Goal: Transaction & Acquisition: Purchase product/service

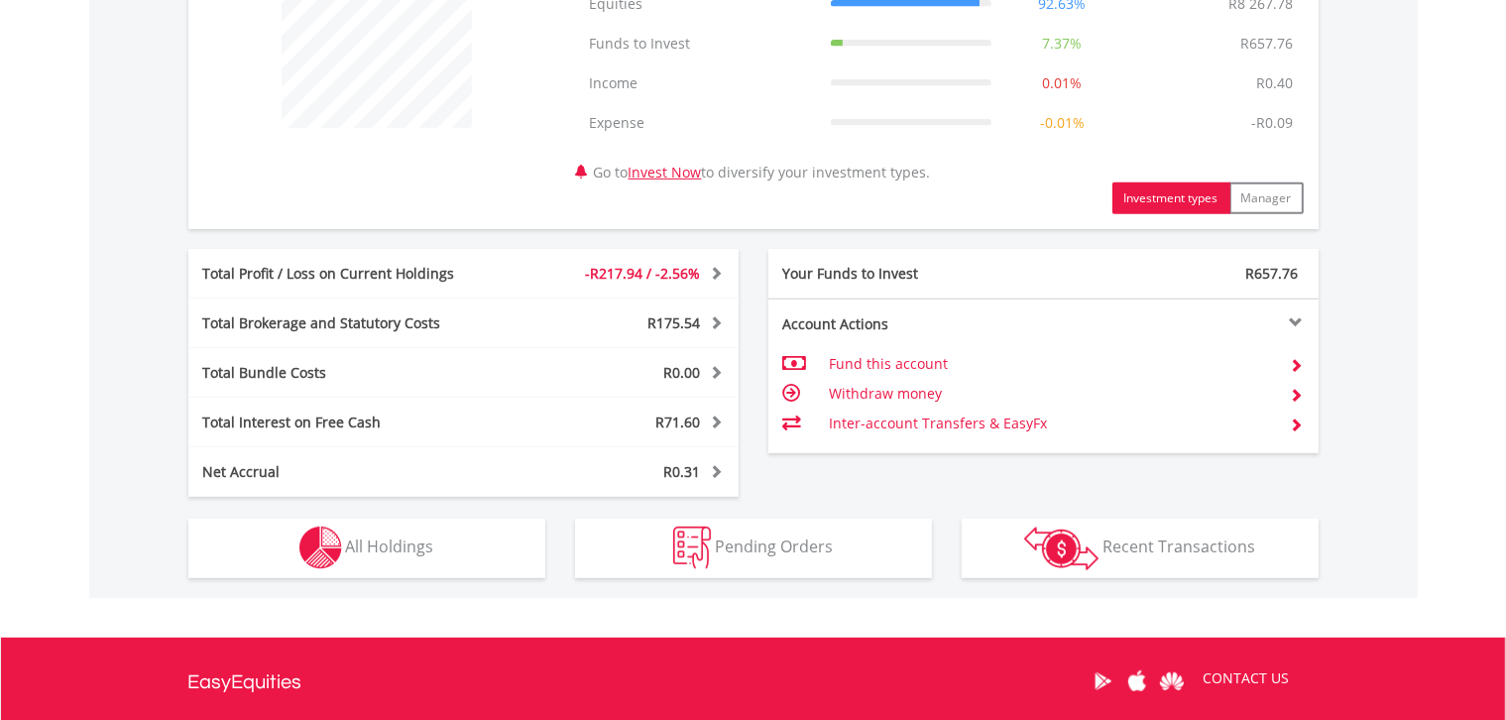
scroll to position [872, 0]
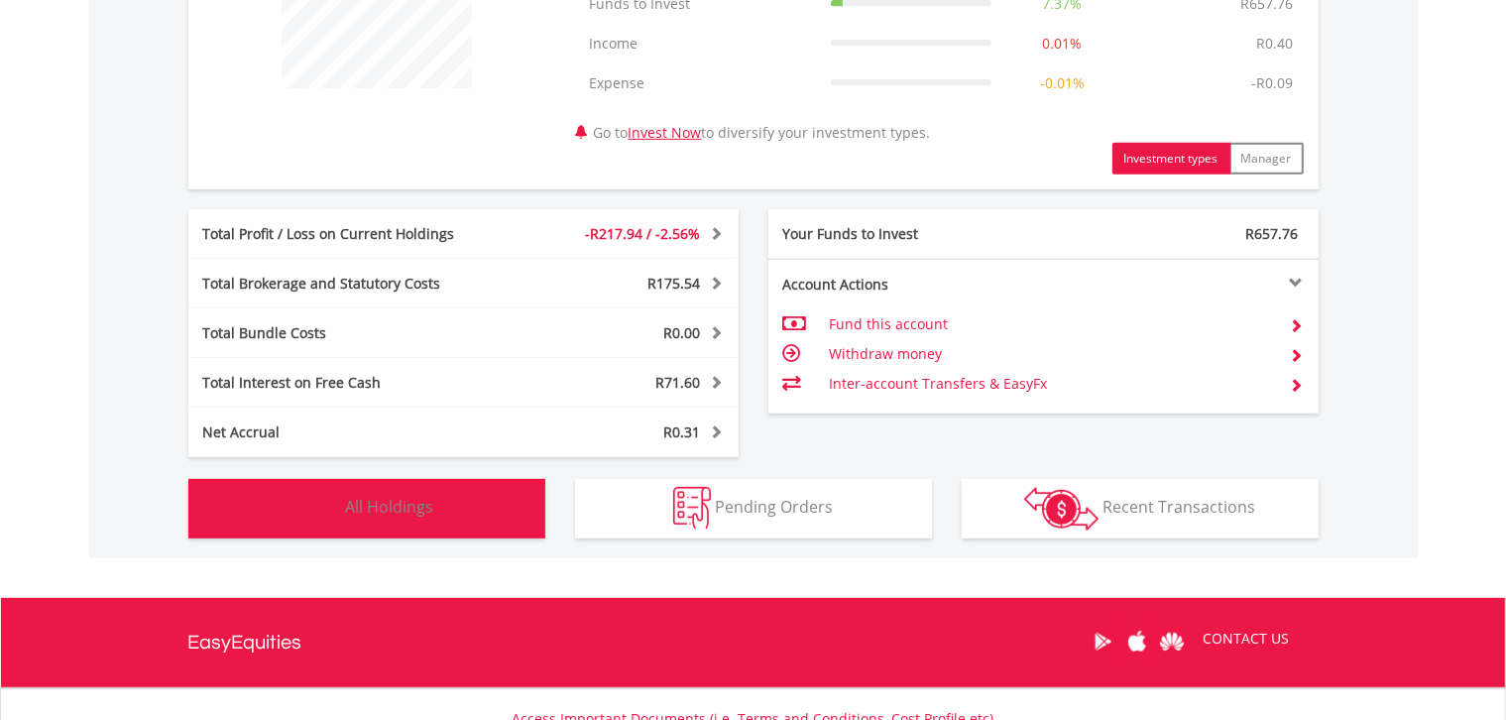
click at [357, 524] on button "Holdings All Holdings" at bounding box center [366, 508] width 357 height 59
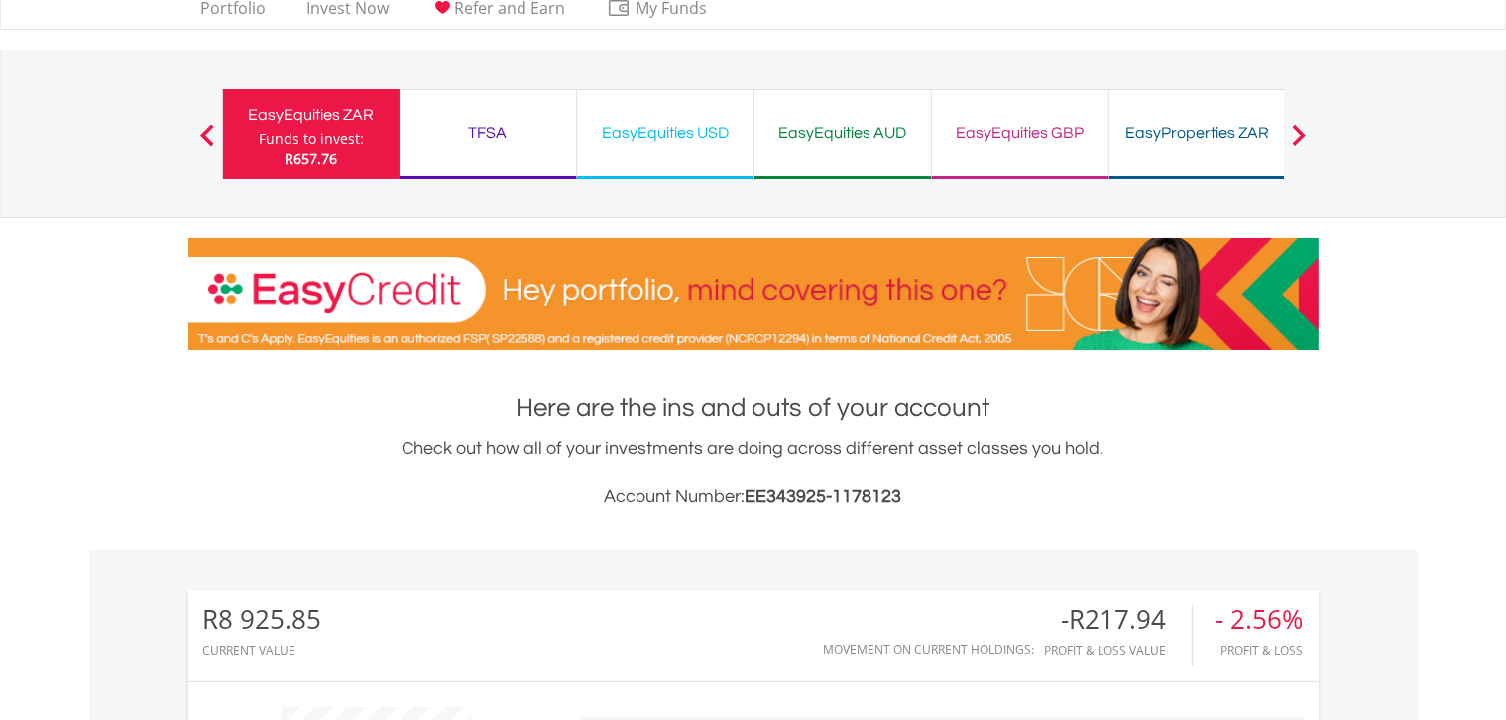
scroll to position [0, 0]
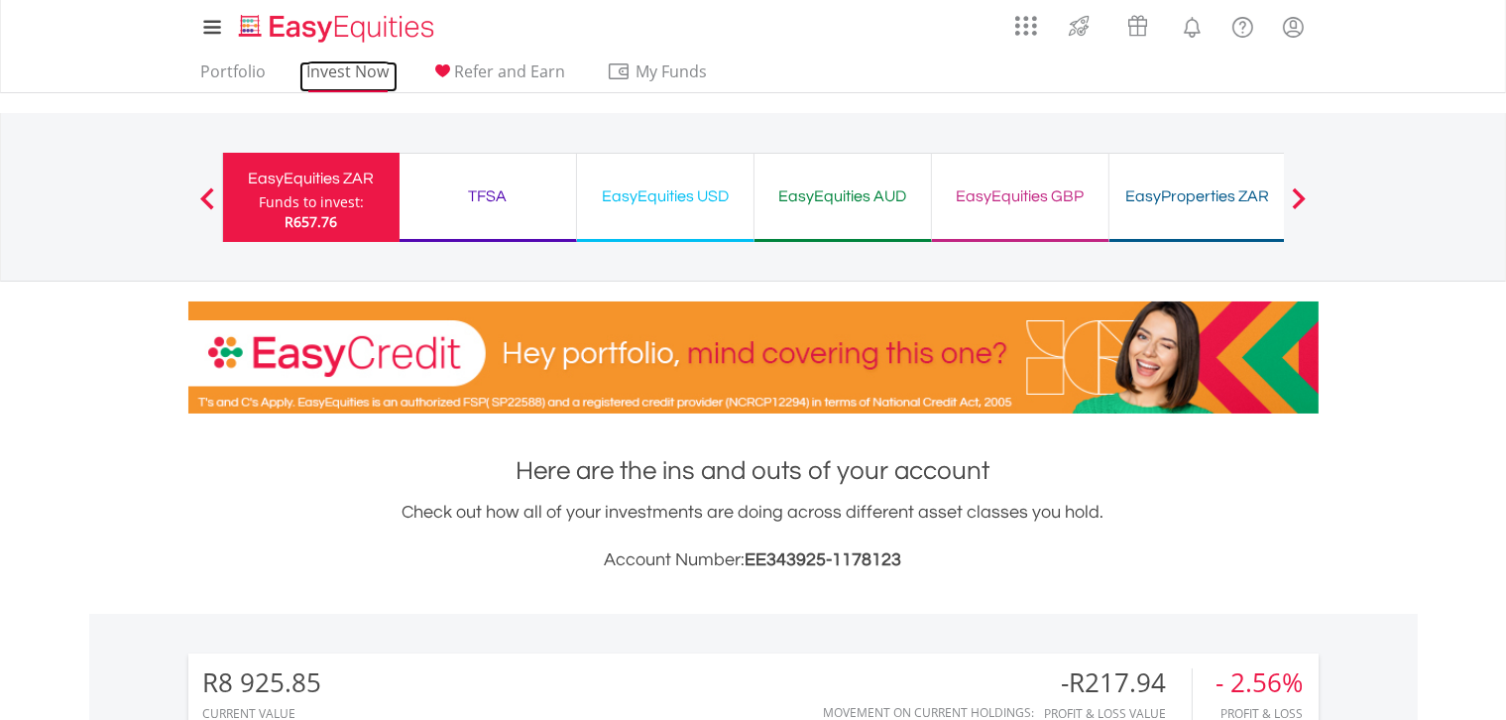
click at [325, 68] on link "Invest Now" at bounding box center [348, 76] width 98 height 31
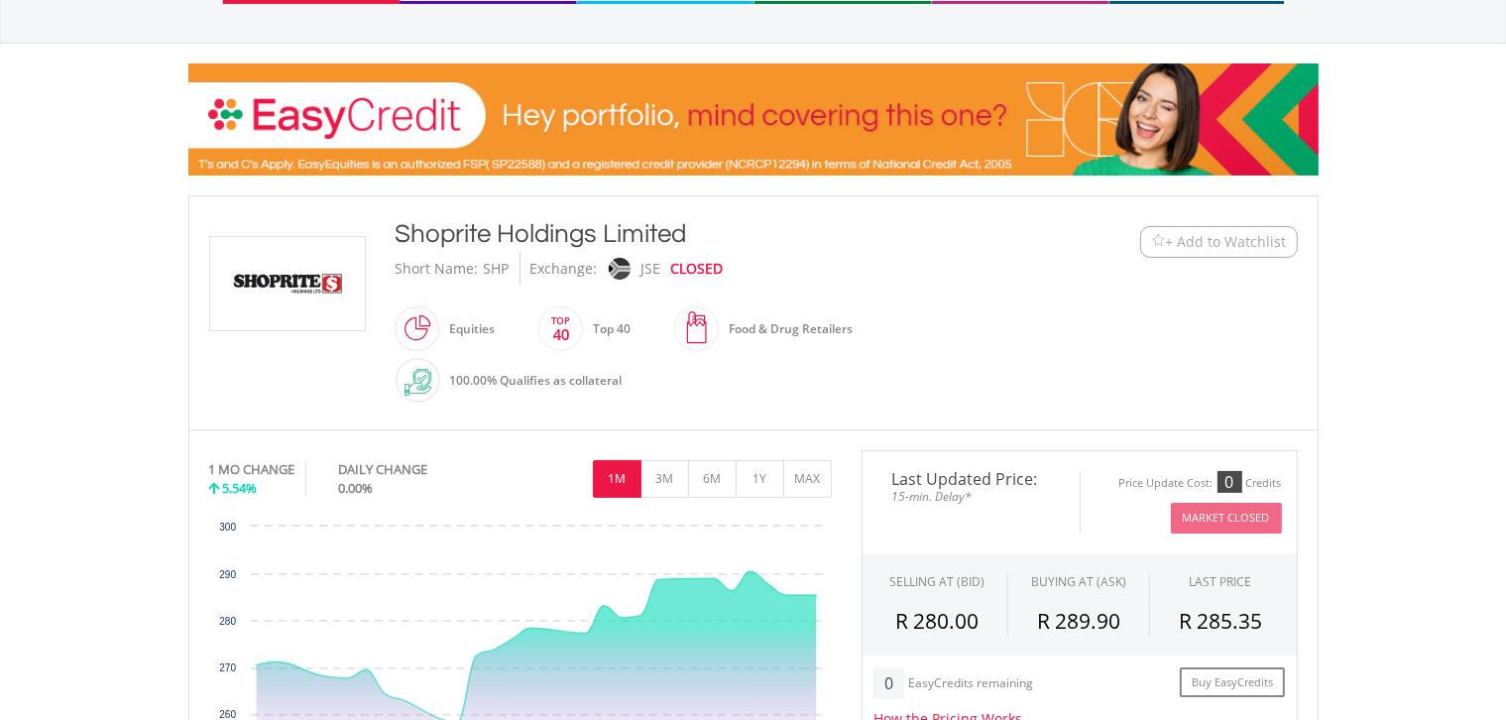
scroll to position [660, 0]
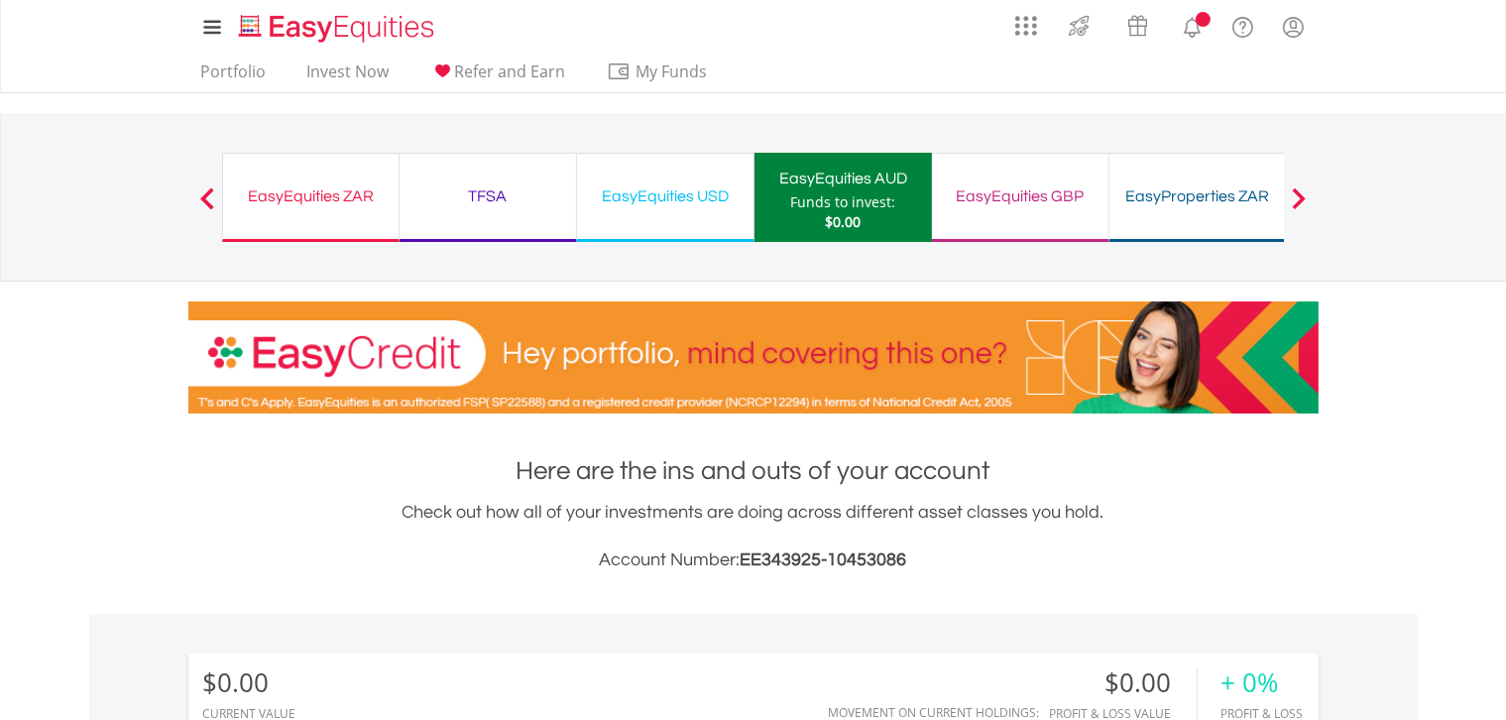
scroll to position [190, 377]
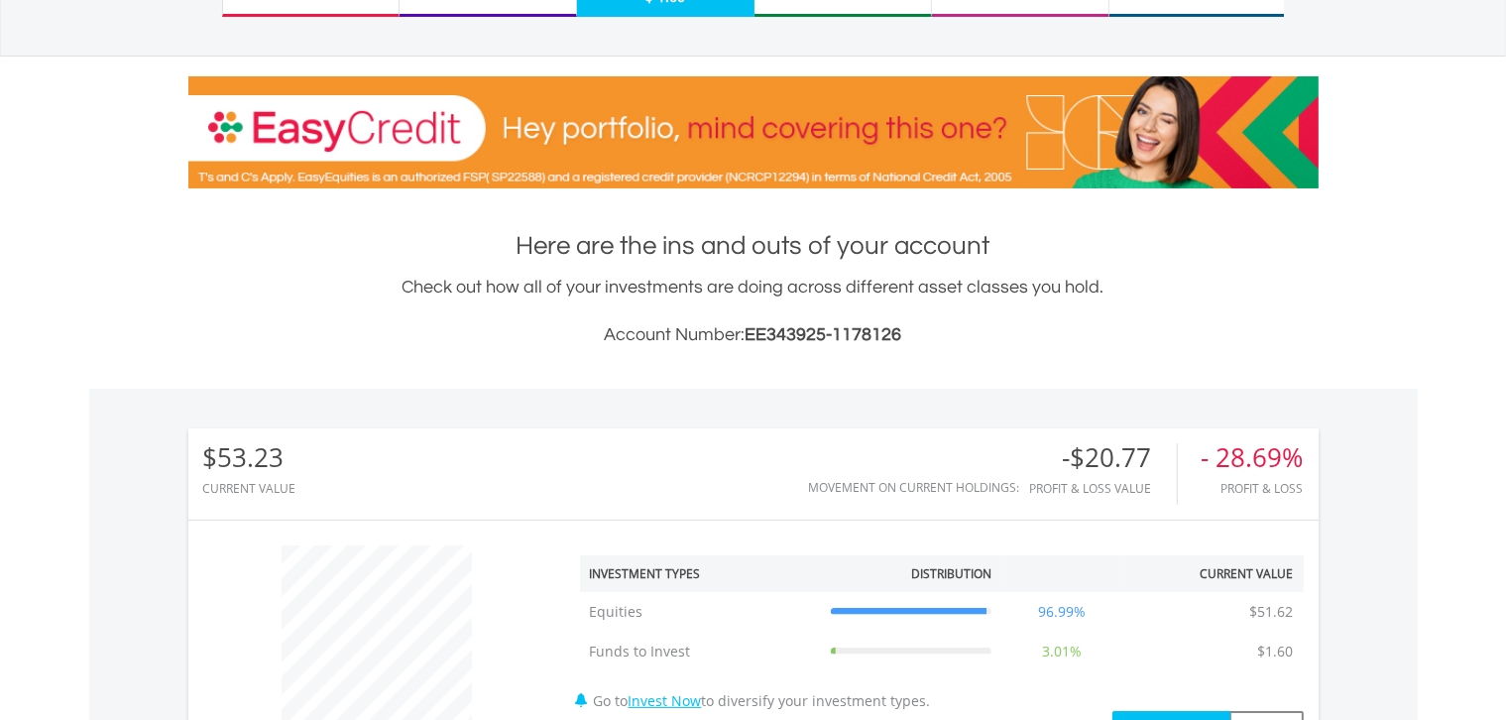
scroll to position [185, 0]
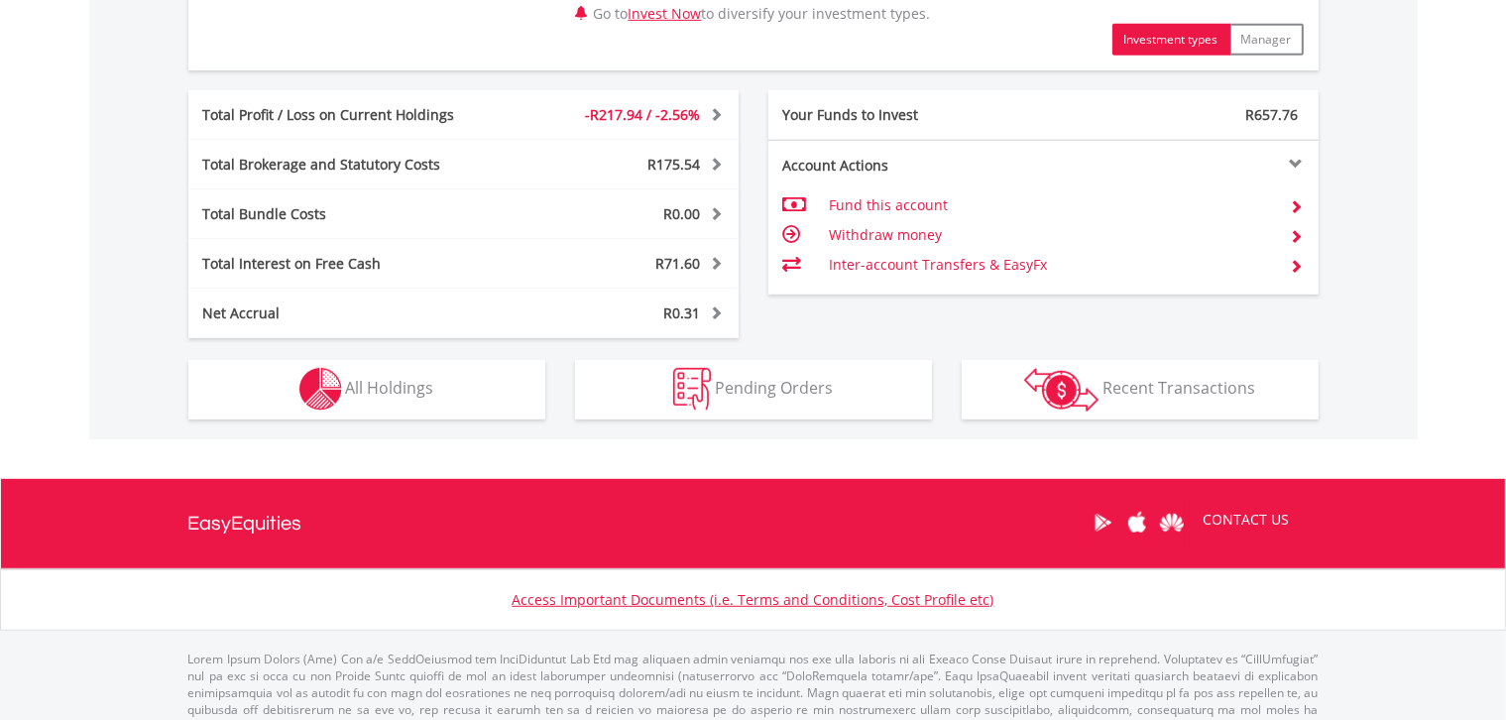
scroll to position [1034, 0]
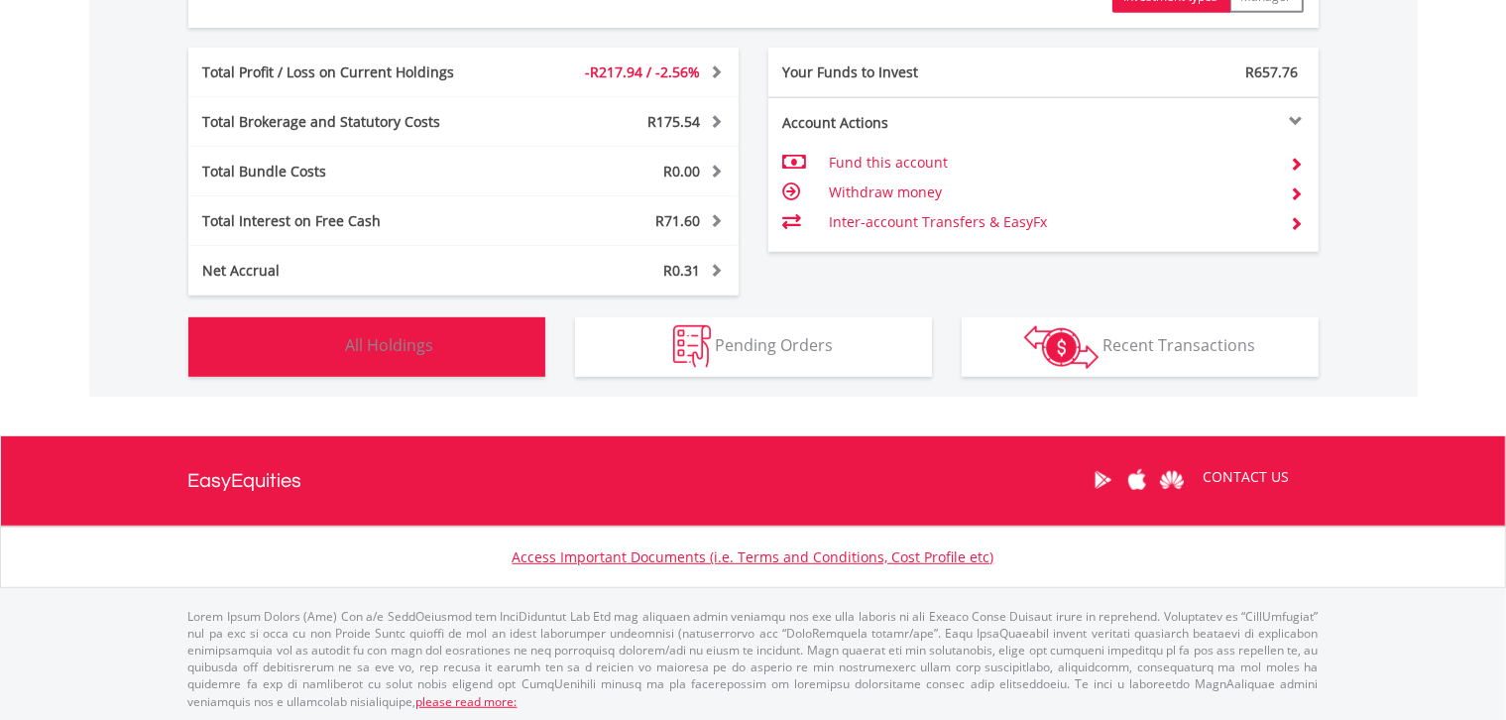
click at [495, 343] on button "Holdings All Holdings" at bounding box center [366, 346] width 357 height 59
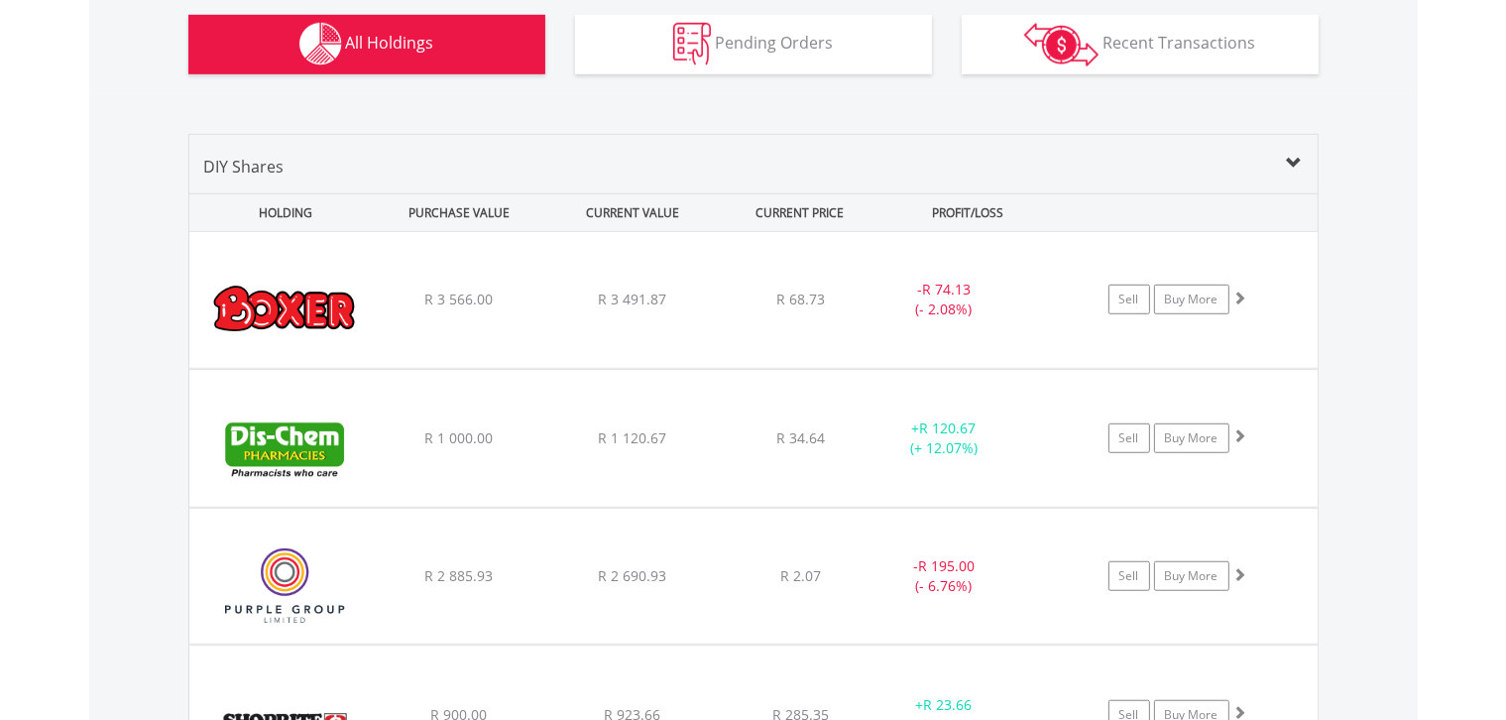
scroll to position [1324, 0]
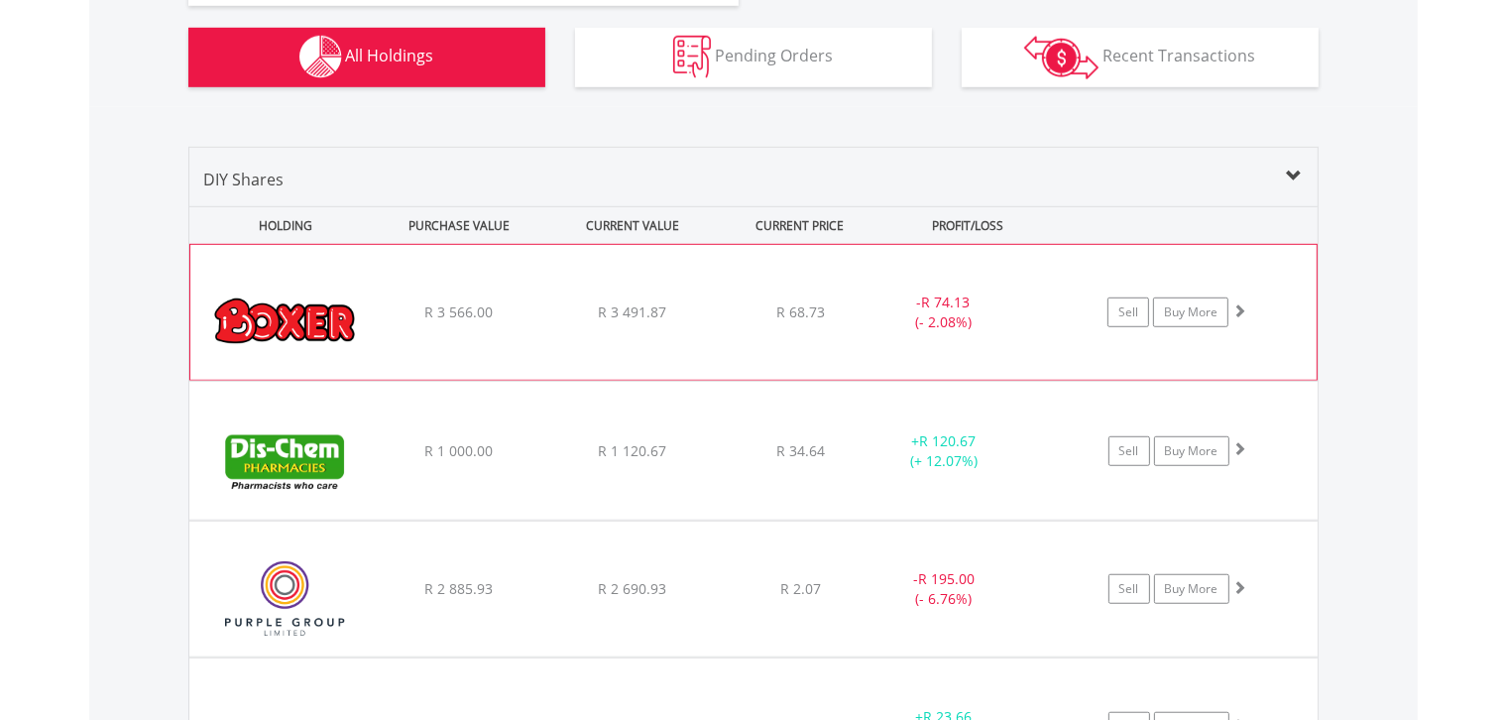
click at [719, 305] on div "﻿ Boxer Retail Limited R 3 566.00 R 3 491.87 R 68.73 - R 74.13 (- 2.08%) Sell B…" at bounding box center [753, 312] width 1126 height 135
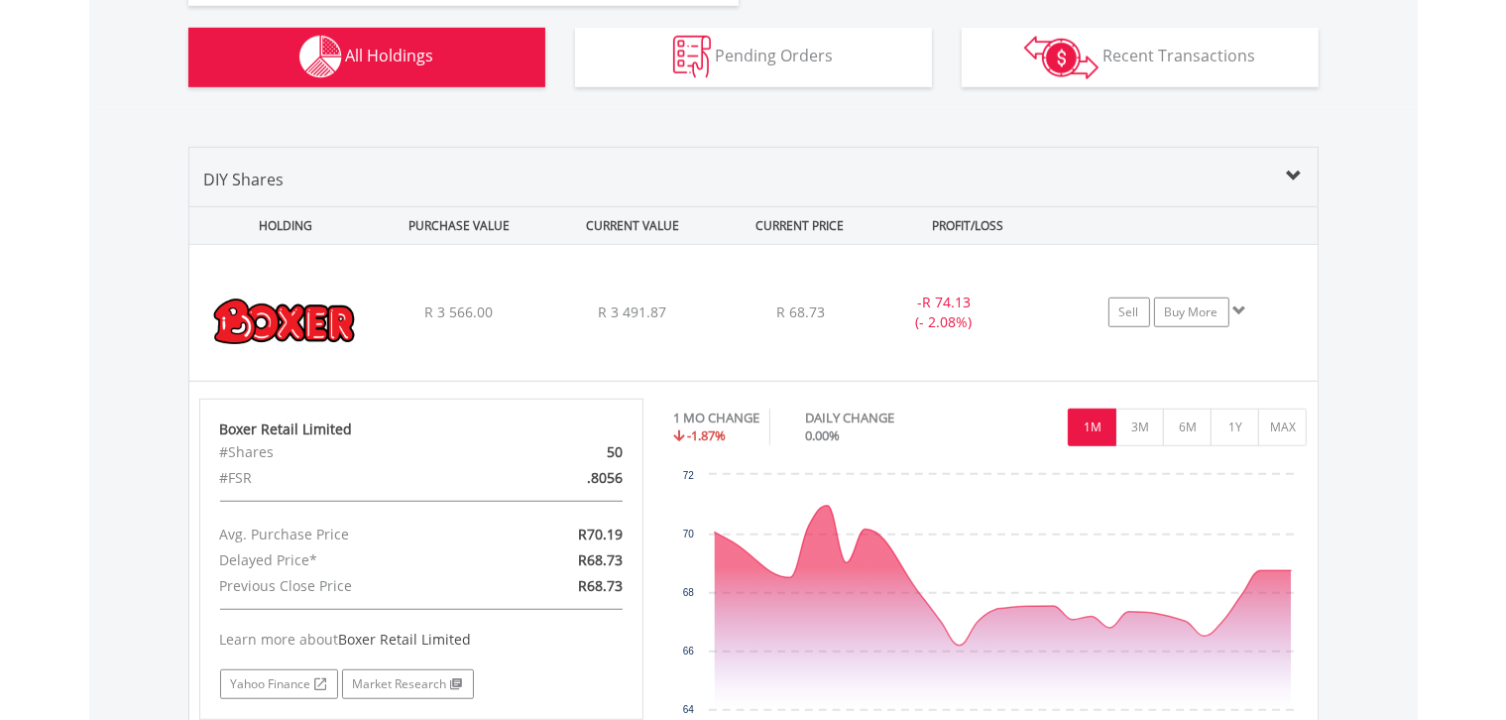
scroll to position [1332, 0]
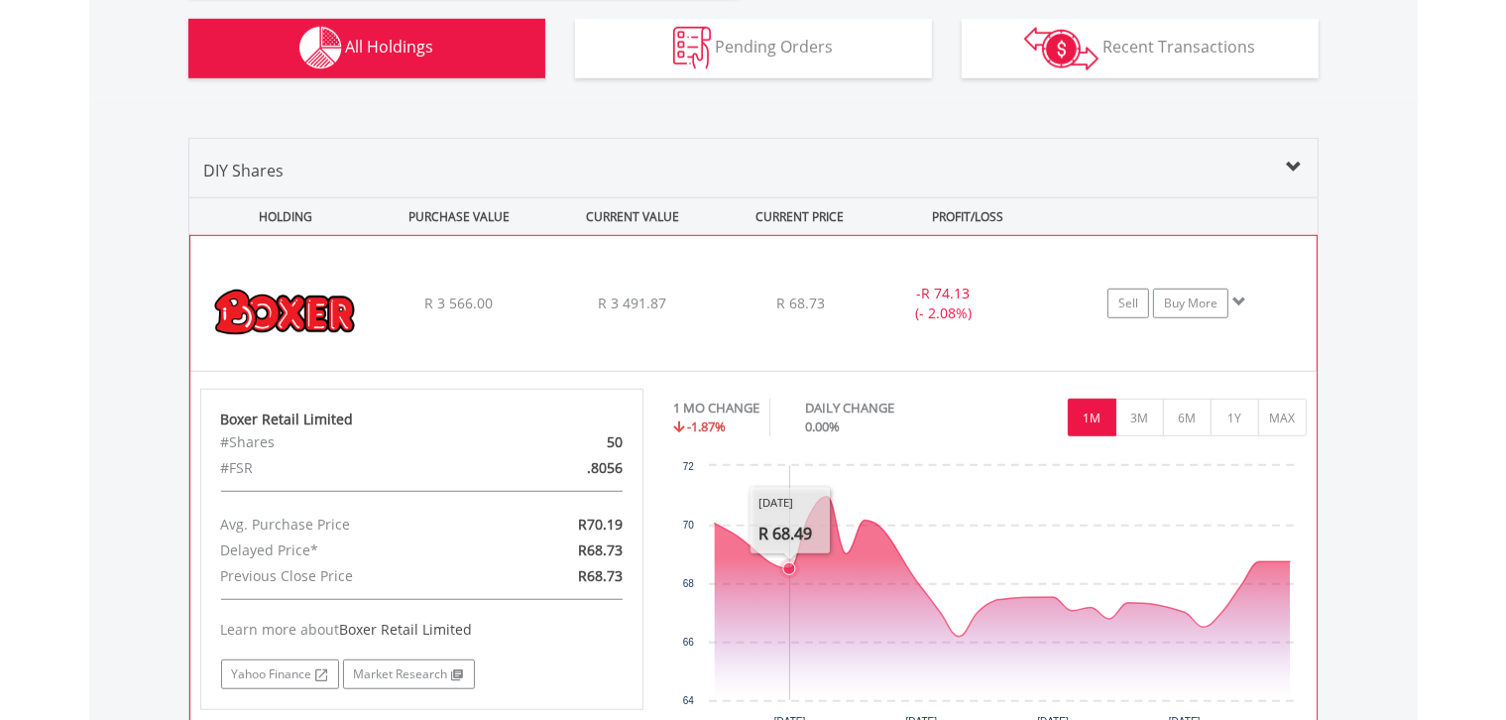
click at [766, 567] on icon "Interactive chart" at bounding box center [1002, 567] width 575 height 140
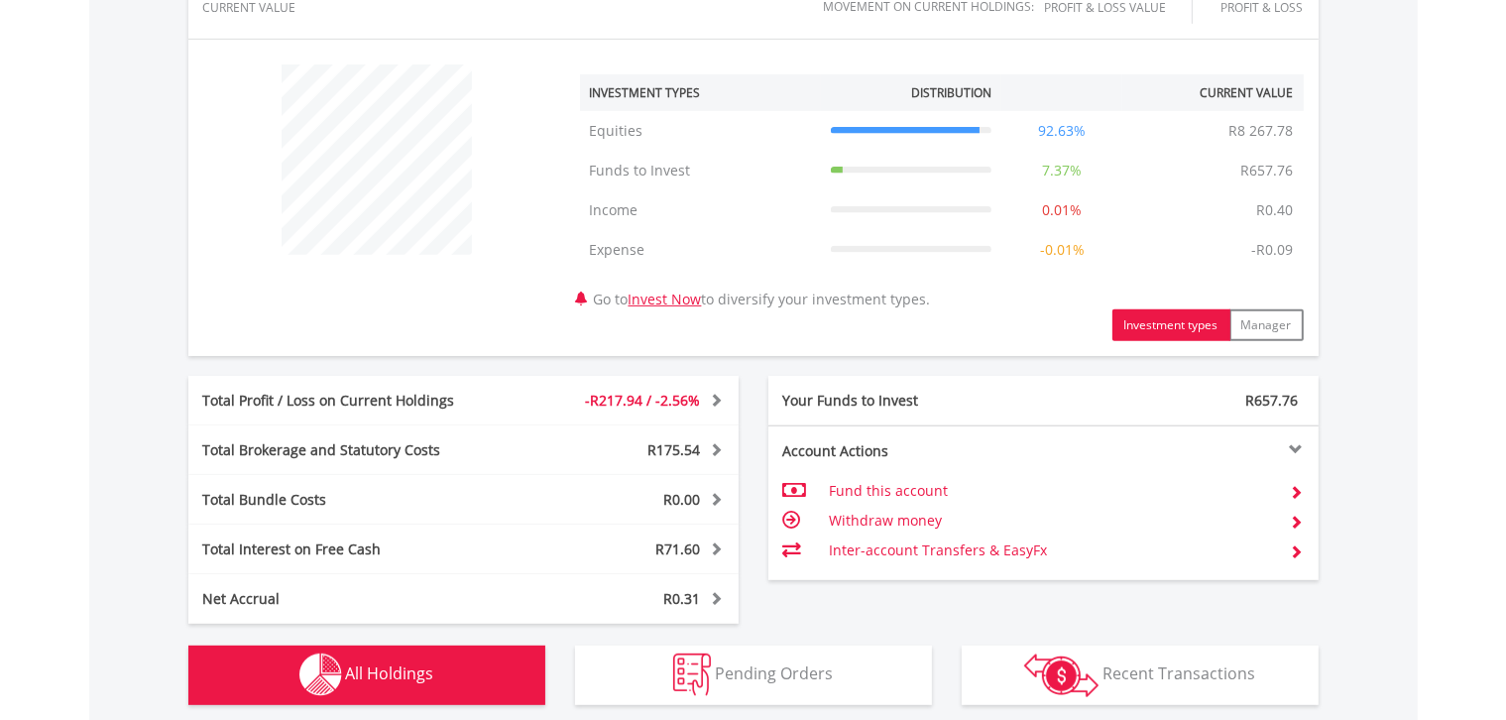
scroll to position [699, 0]
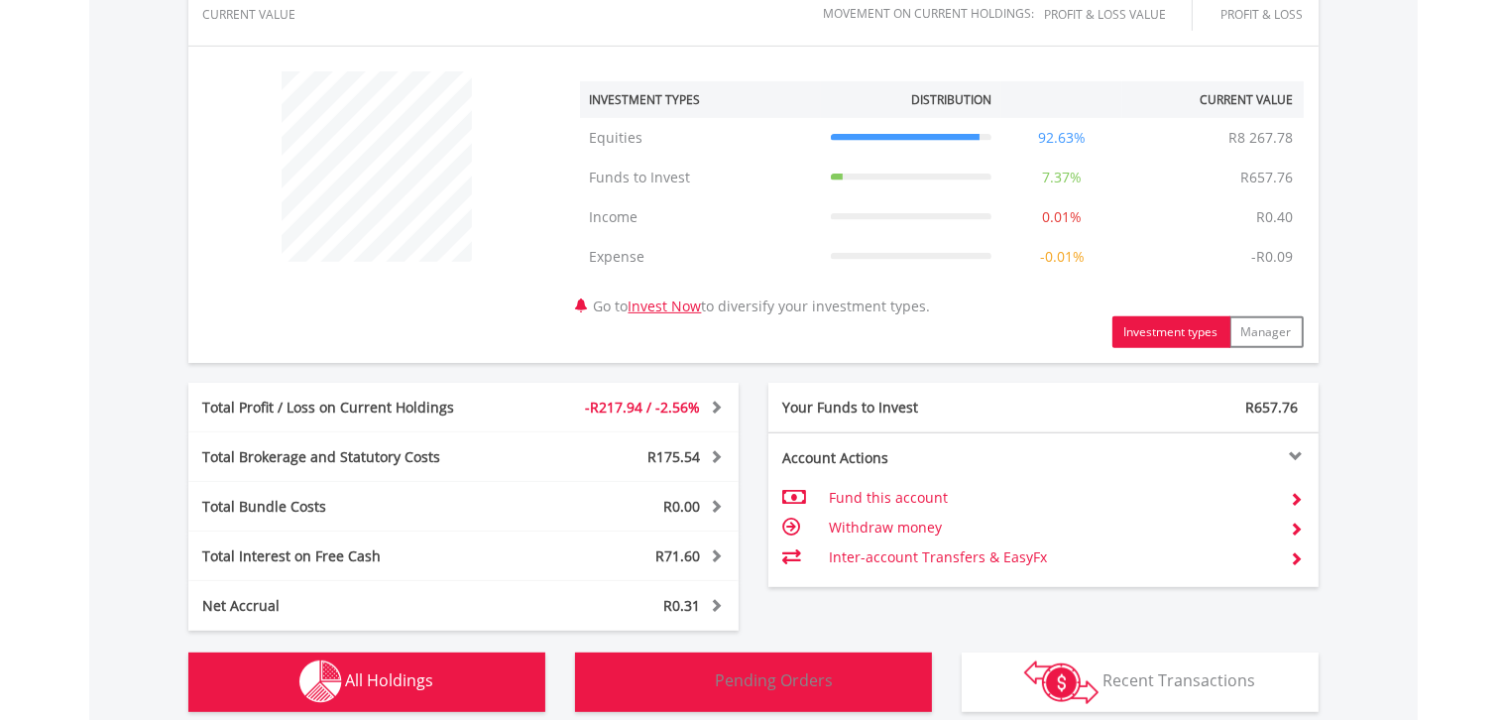
click at [731, 680] on span "Pending Orders" at bounding box center [774, 680] width 118 height 22
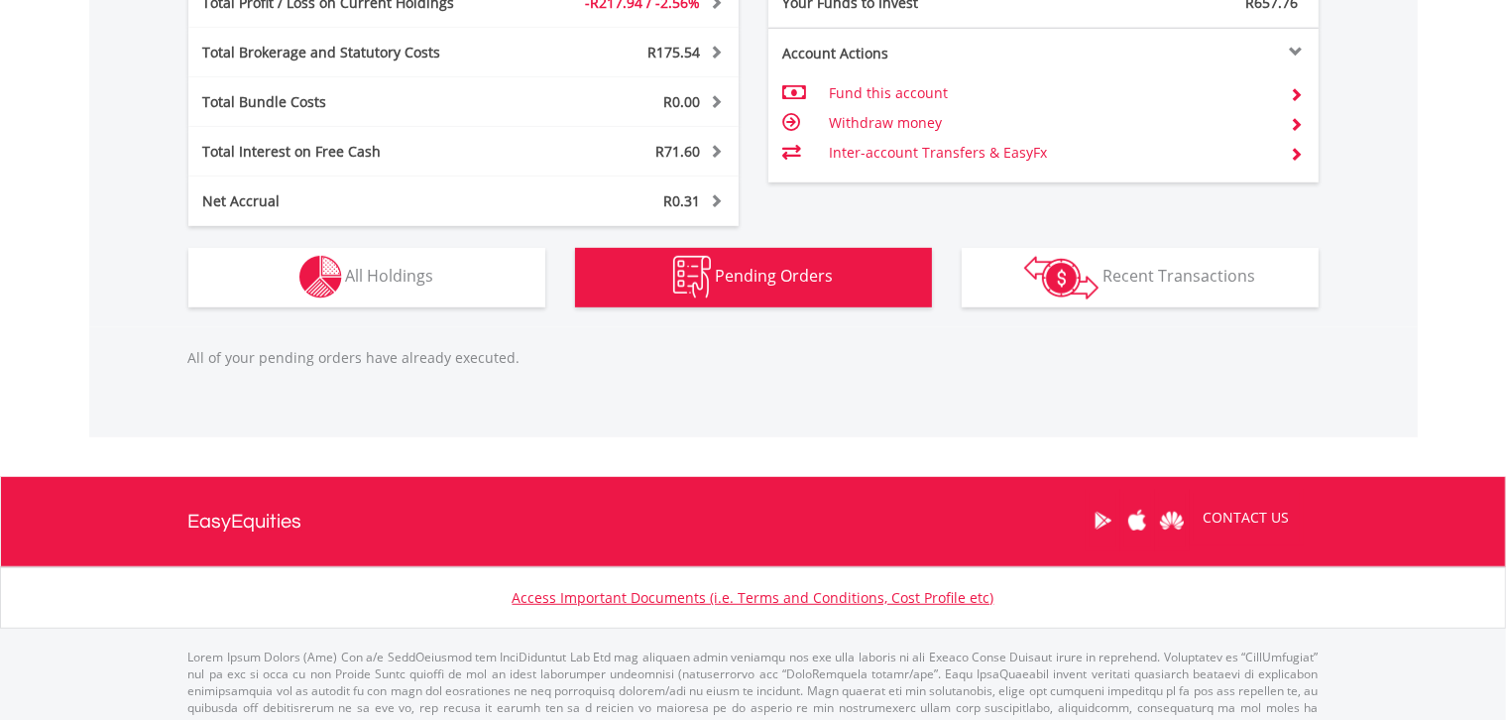
scroll to position [1144, 0]
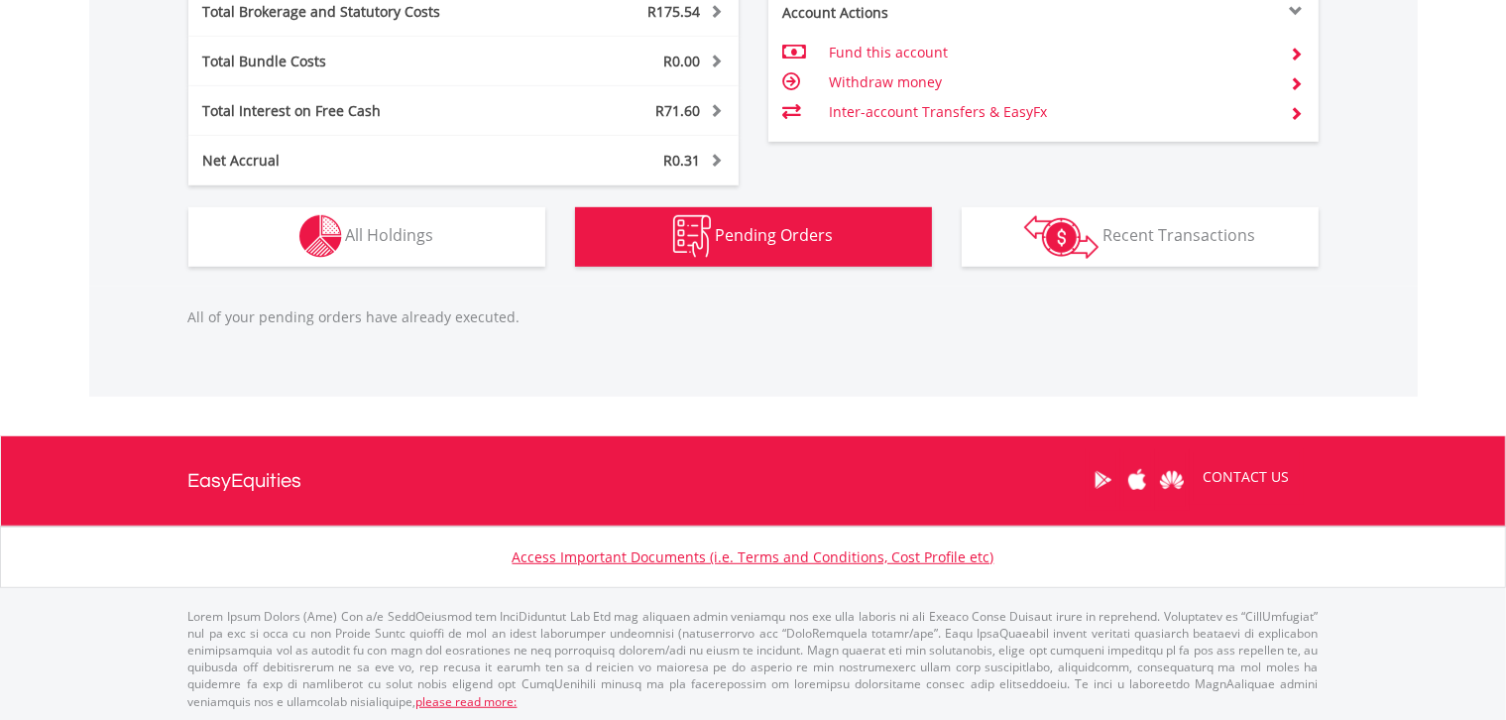
click at [742, 238] on span "Pending Orders" at bounding box center [774, 235] width 118 height 22
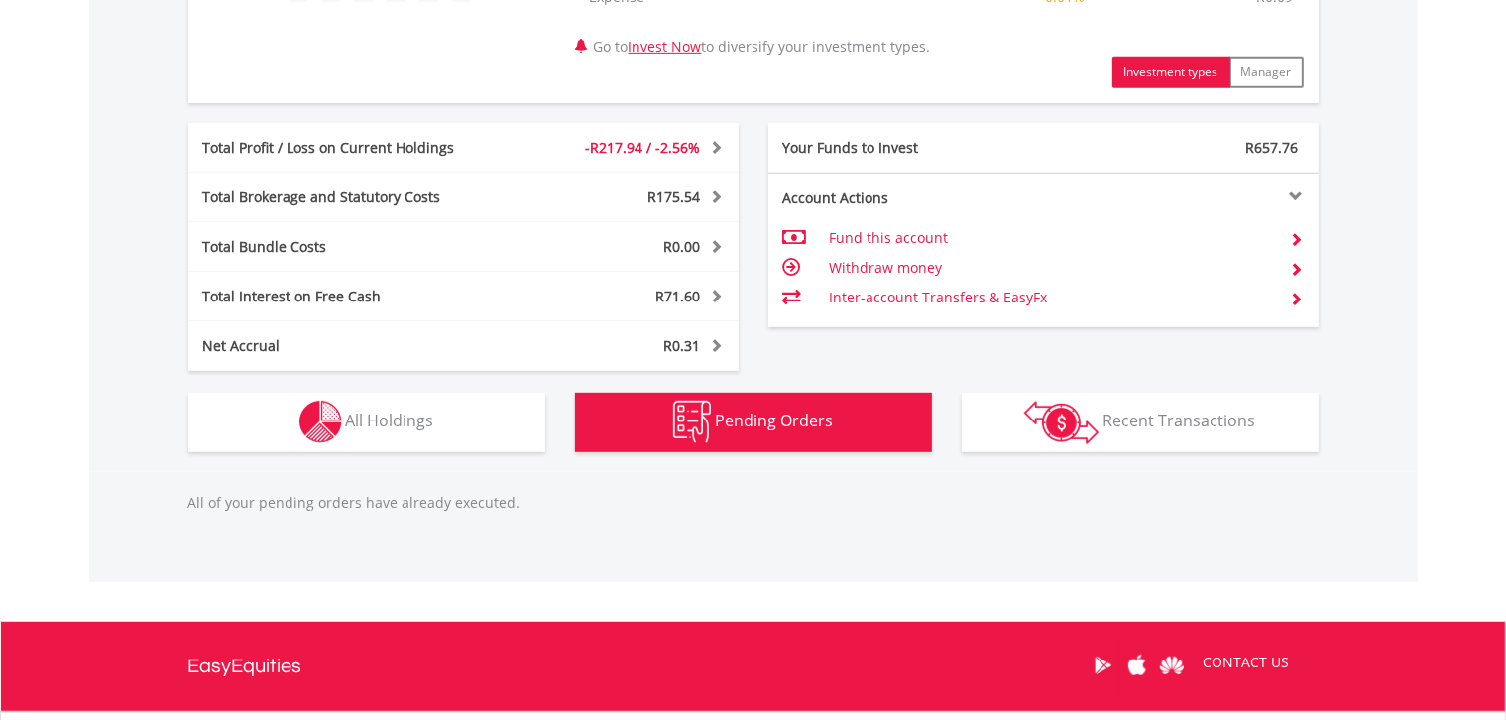
scroll to position [985, 0]
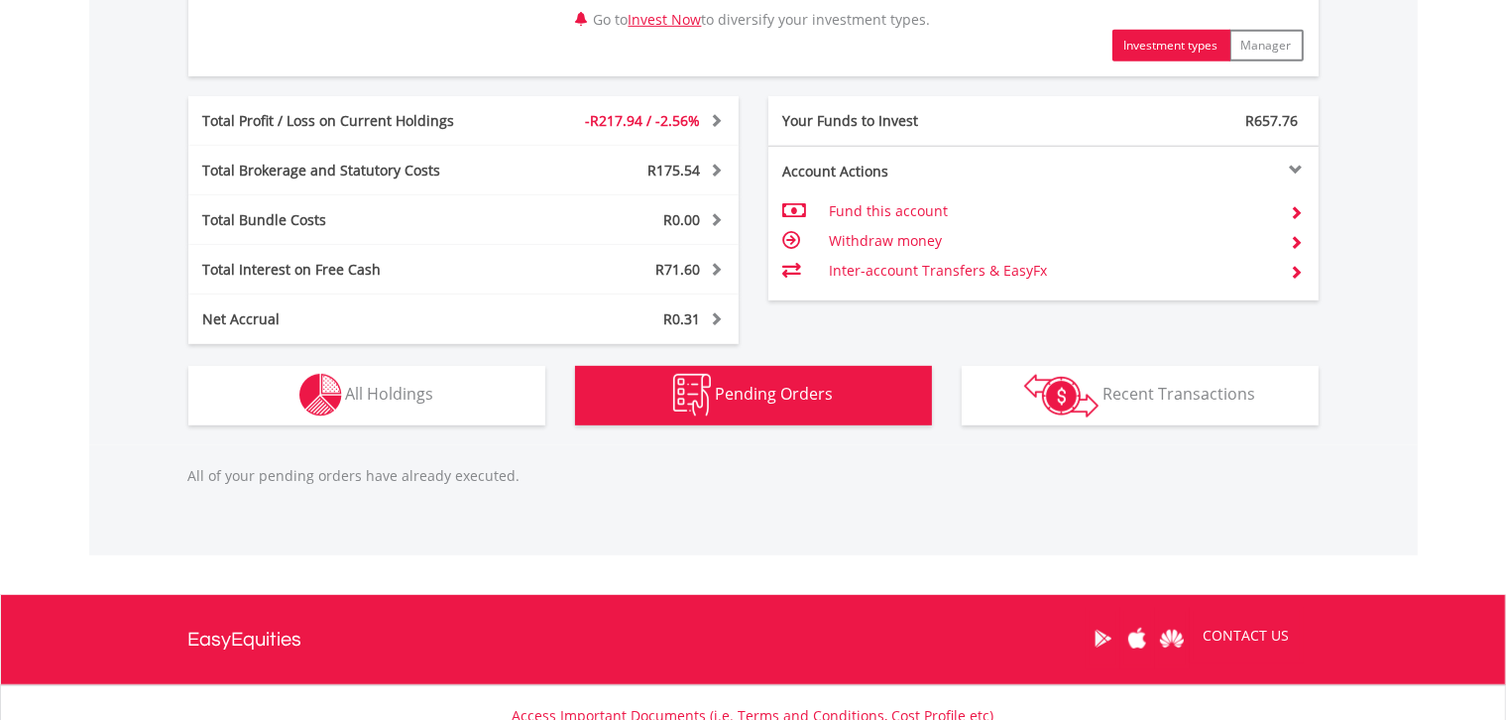
click at [904, 269] on td "Inter-account Transfers & EasyFx" at bounding box center [1051, 271] width 445 height 30
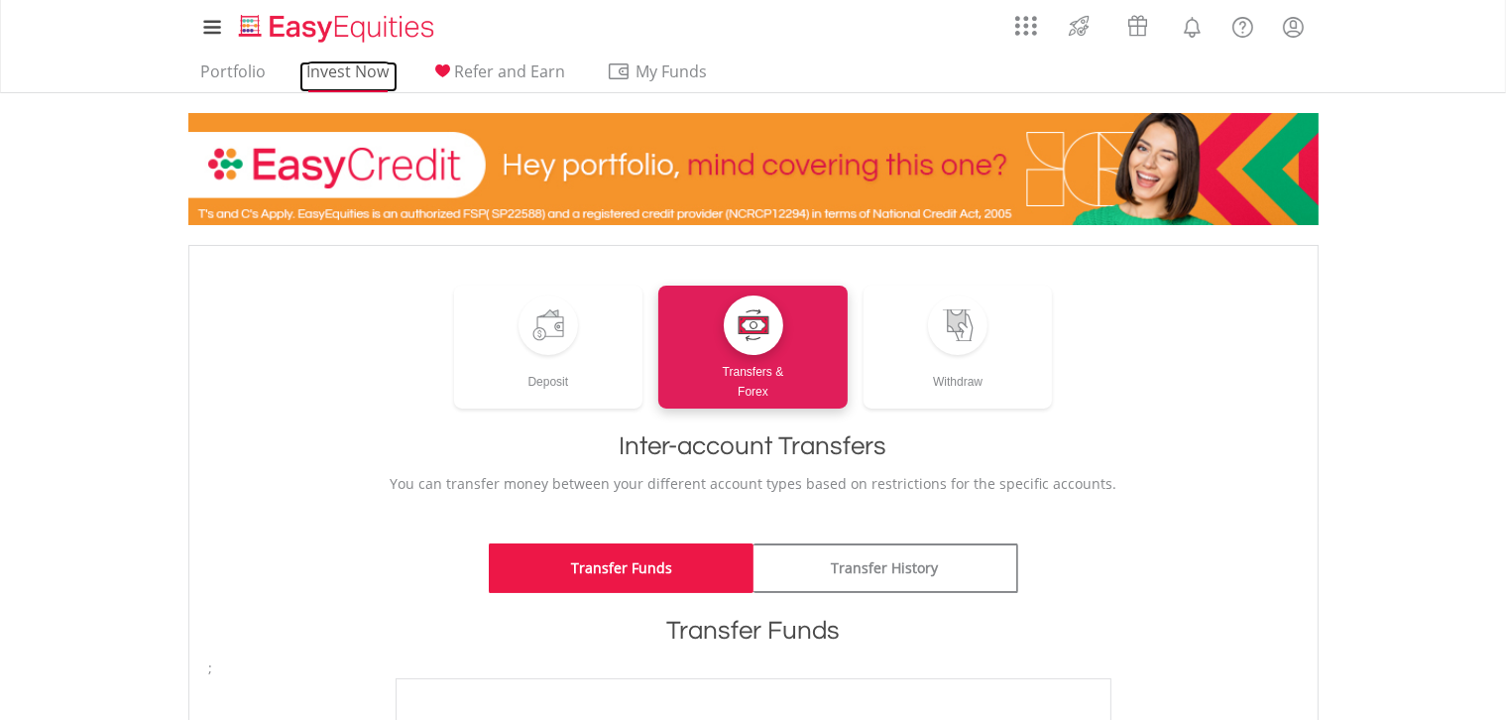
click at [323, 63] on link "Invest Now" at bounding box center [348, 76] width 98 height 31
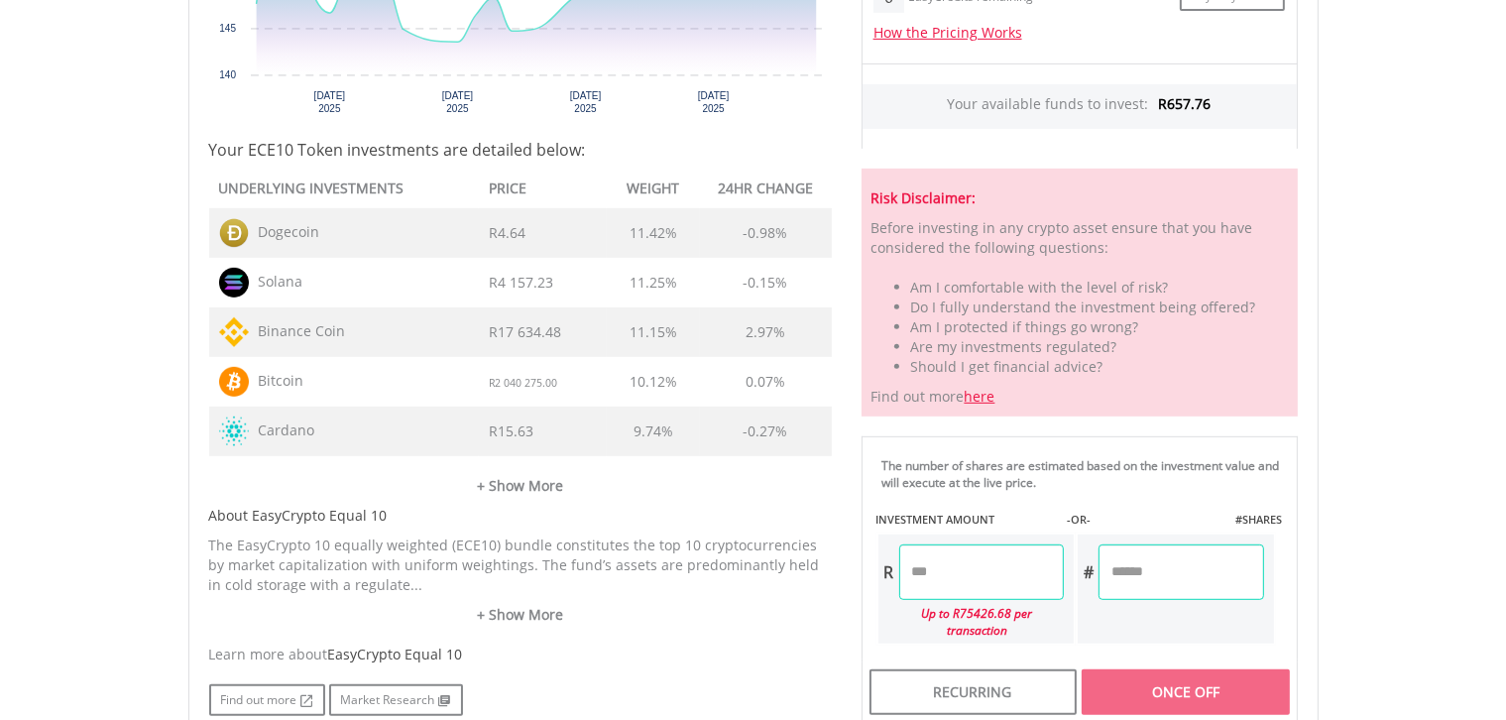
scroll to position [884, 0]
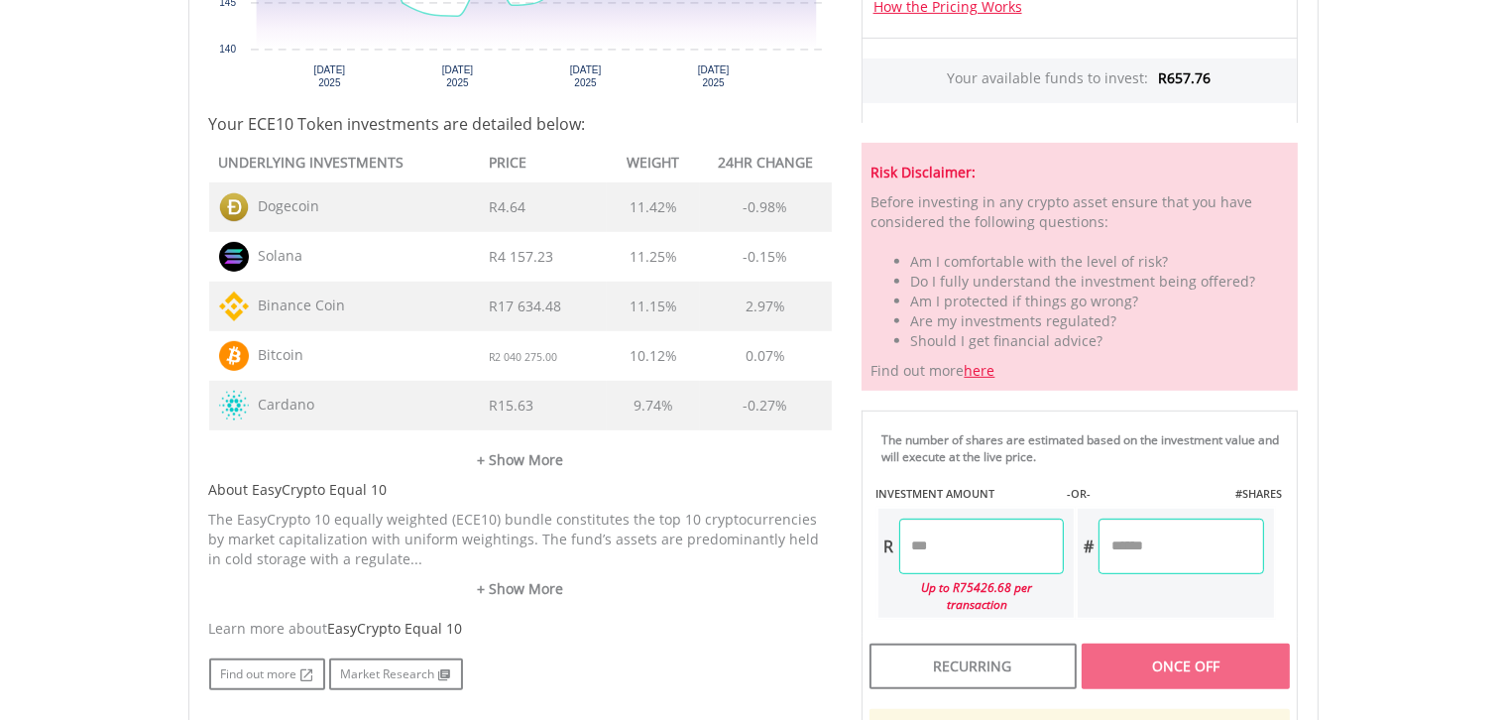
click at [952, 536] on input "number" at bounding box center [981, 546] width 165 height 56
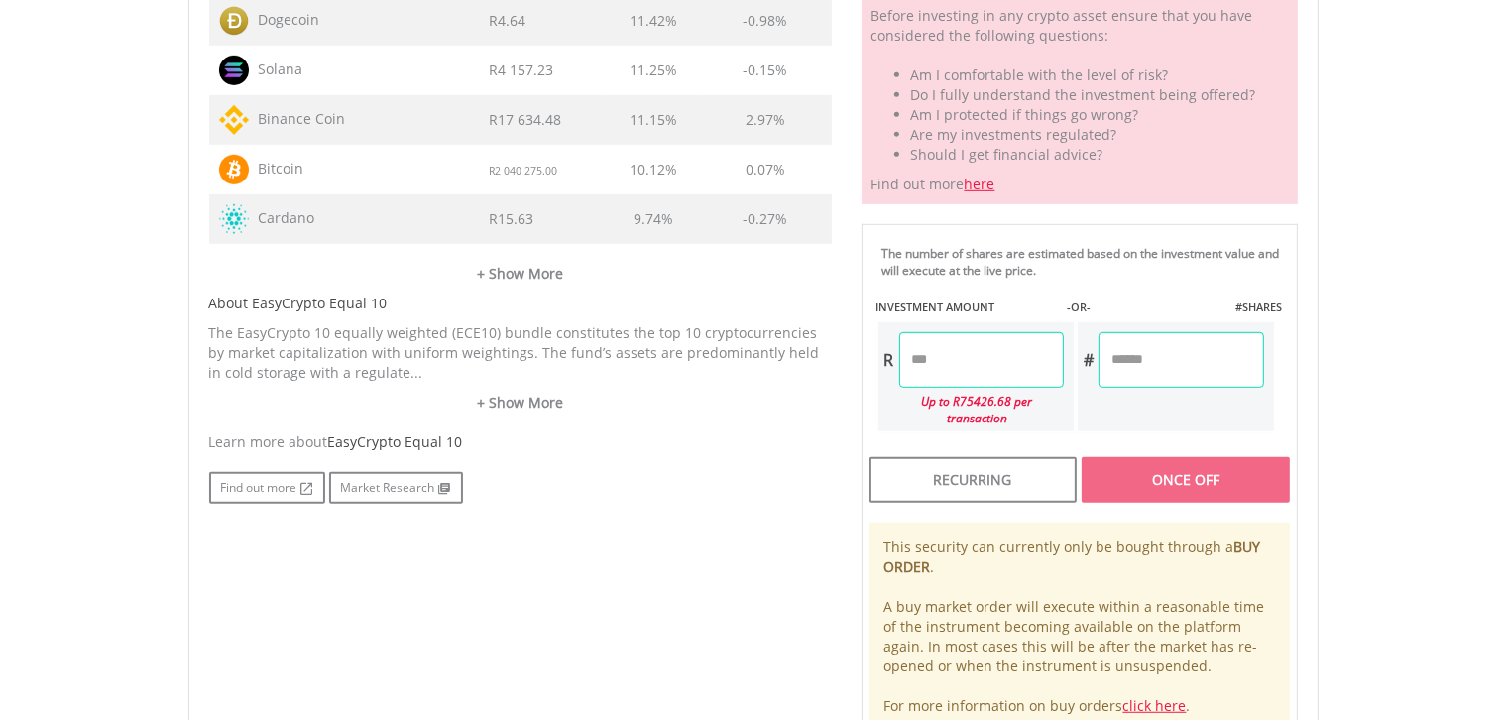
scroll to position [1096, 0]
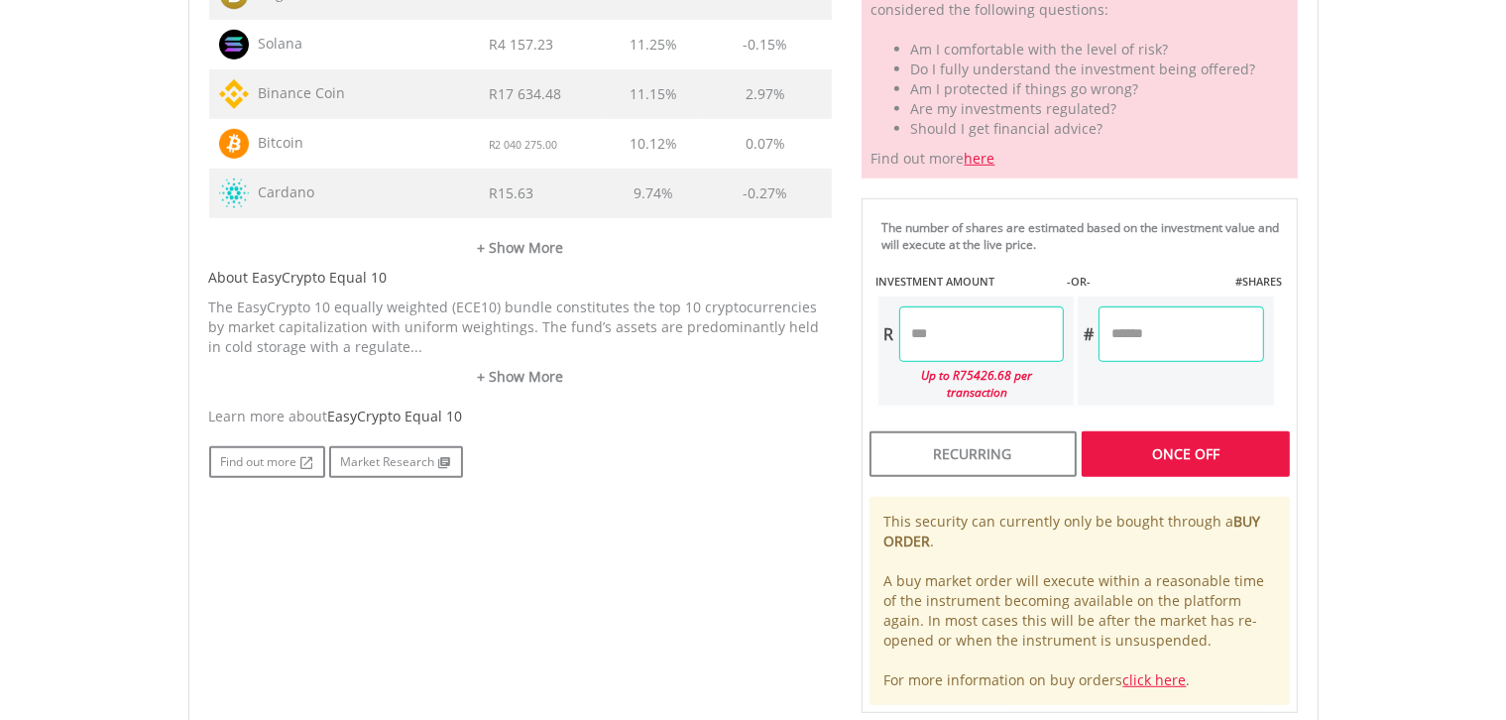
type input "******"
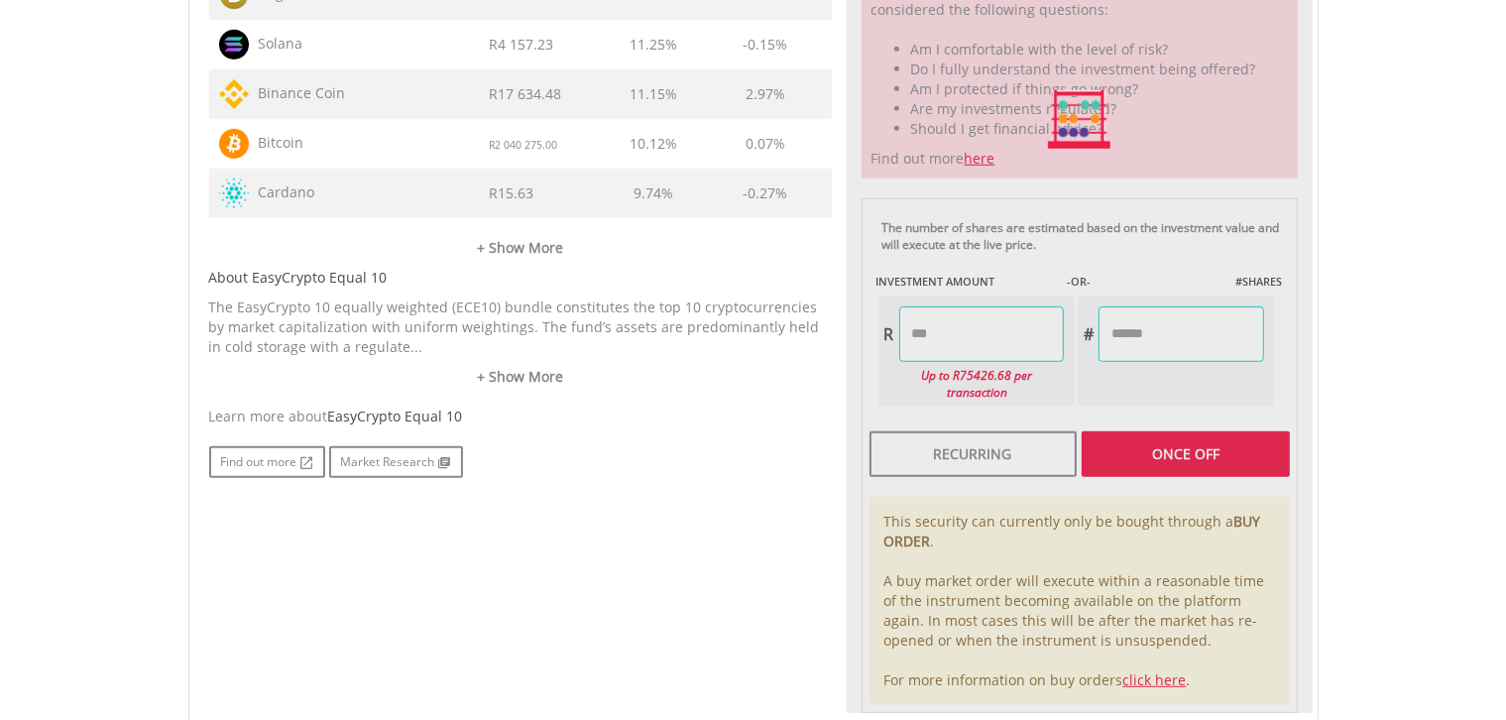
click at [1142, 425] on div "Last Updated Price: 15-min. Delay* Price Update Cost: 0 Credits Market Closed S…" at bounding box center [1080, 120] width 466 height 1188
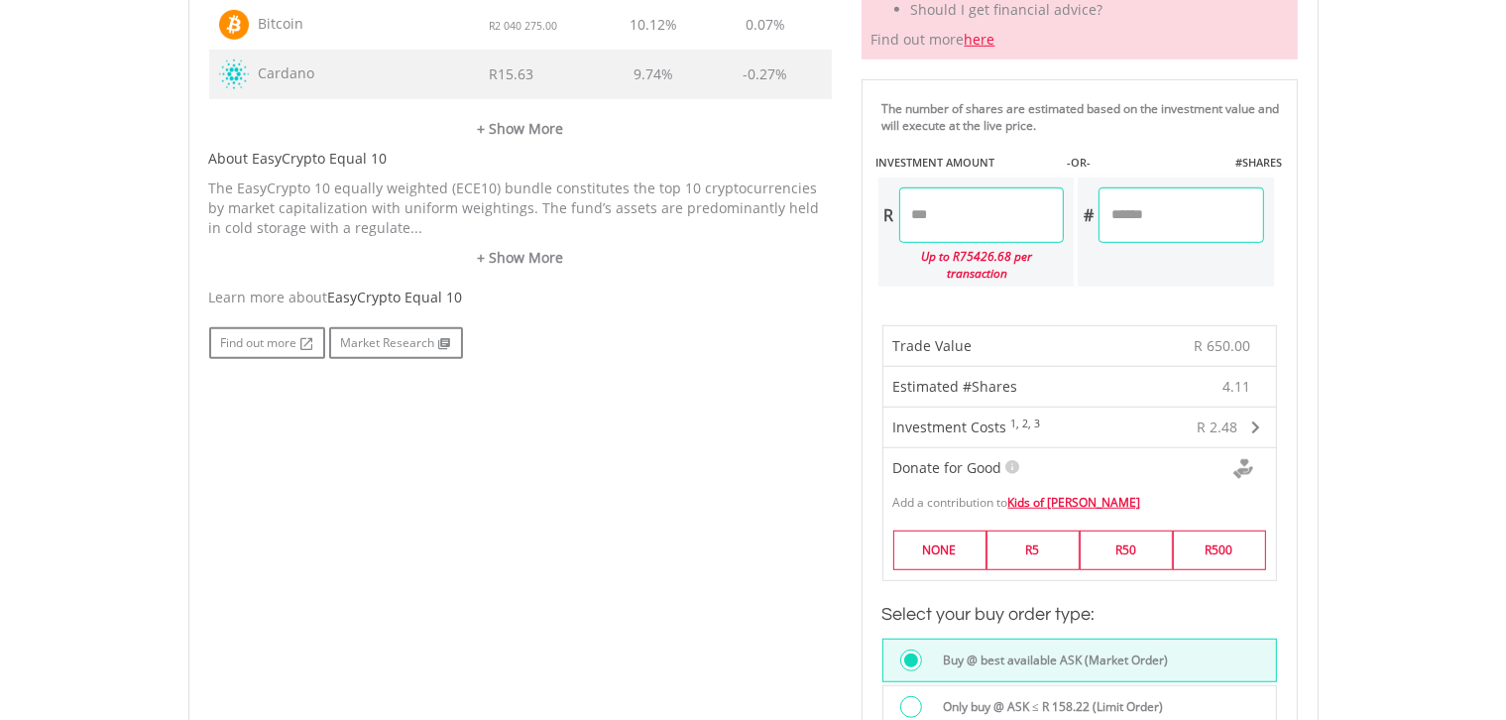
scroll to position [1255, 0]
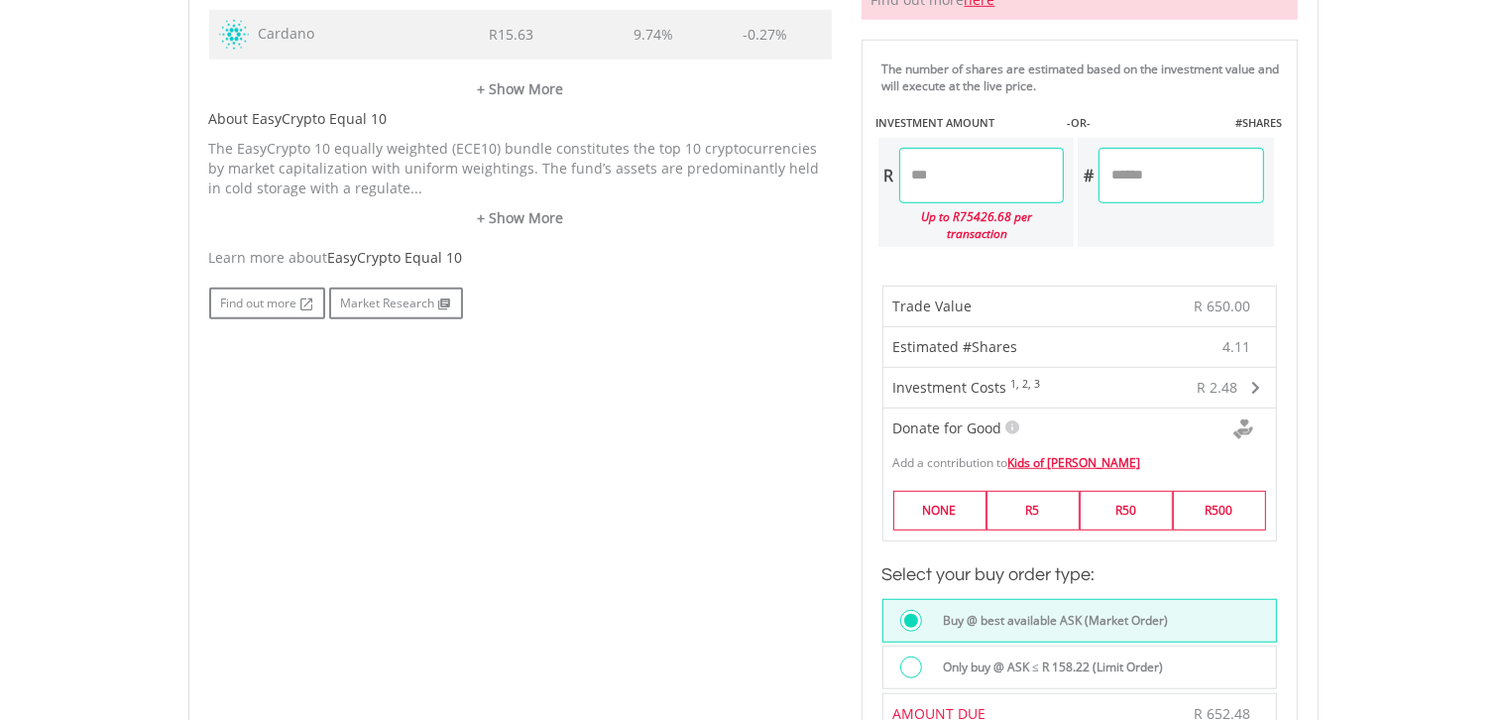
click at [906, 656] on div at bounding box center [911, 667] width 22 height 22
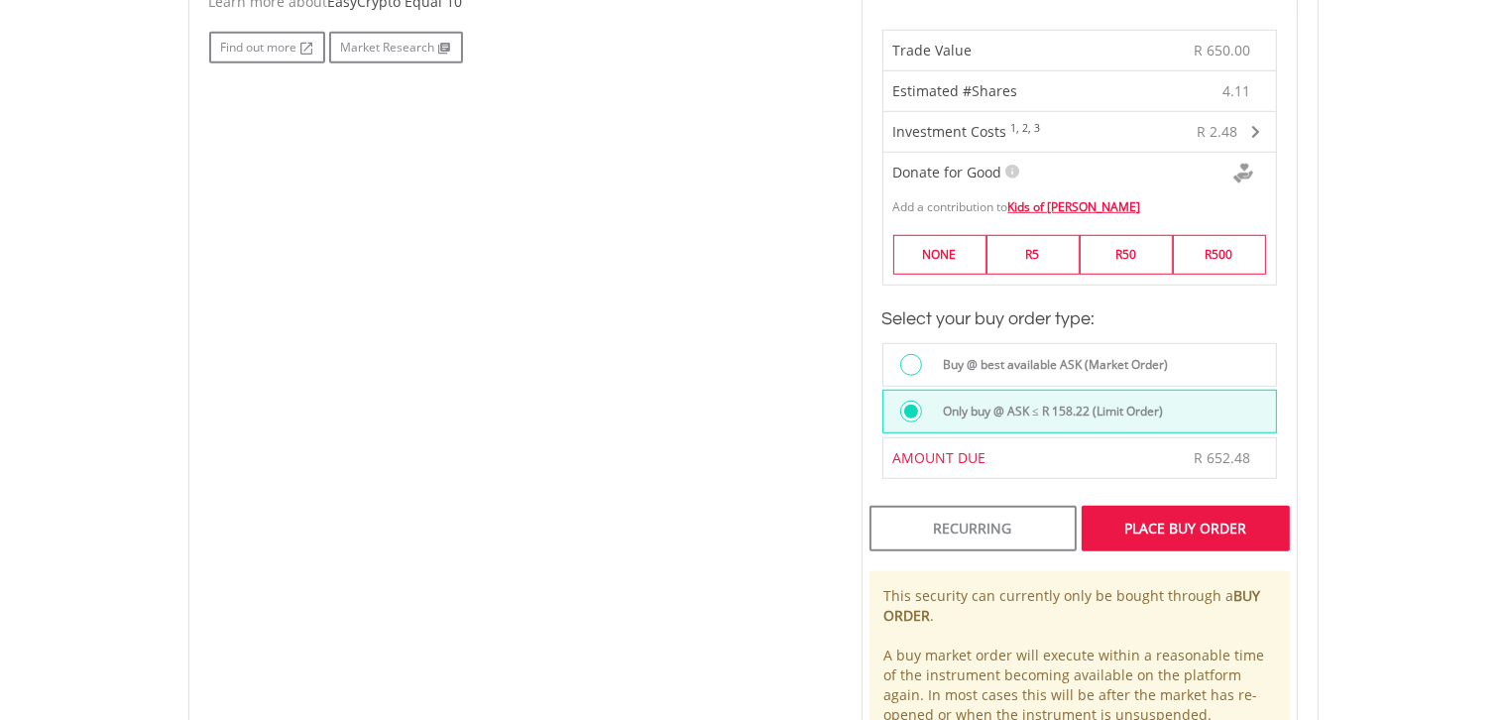
scroll to position [1520, 0]
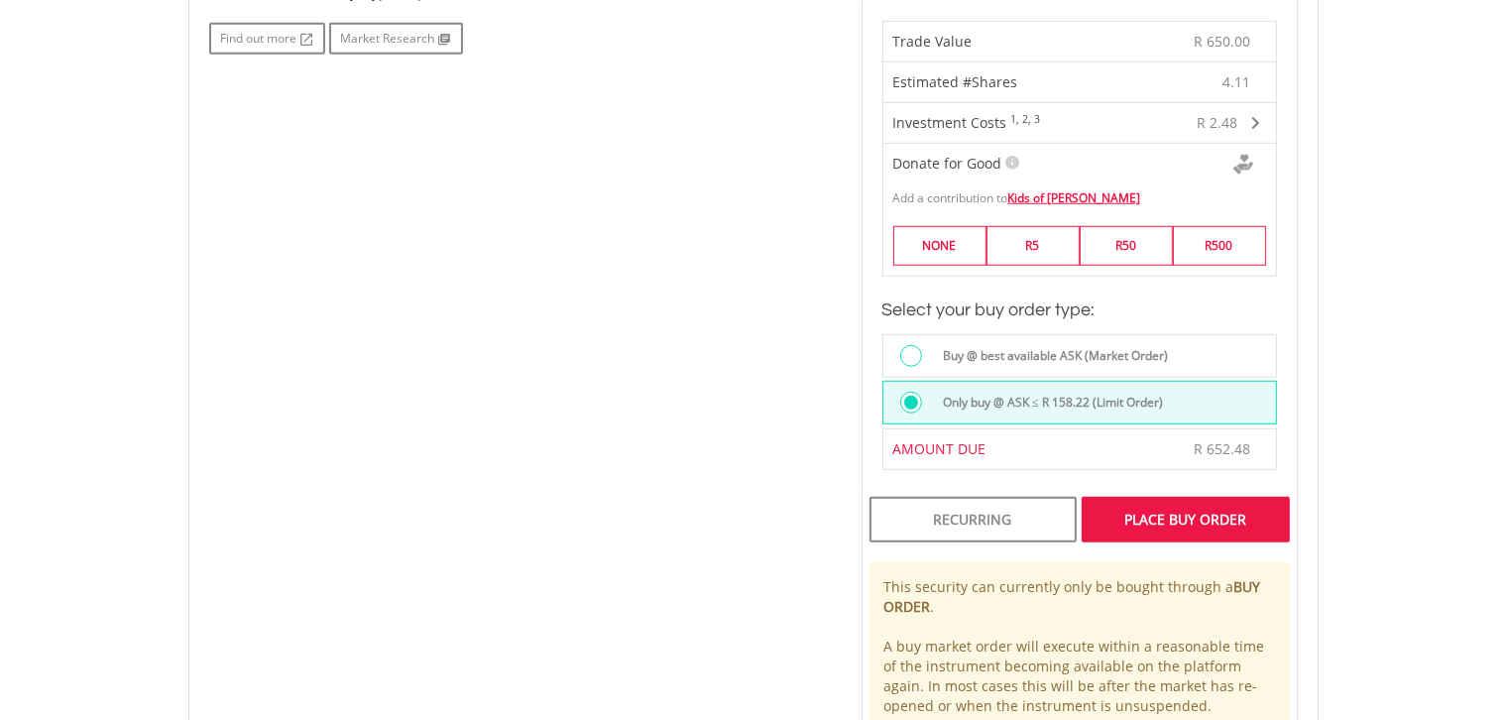
click at [1200, 512] on div "Place Buy Order" at bounding box center [1185, 520] width 207 height 46
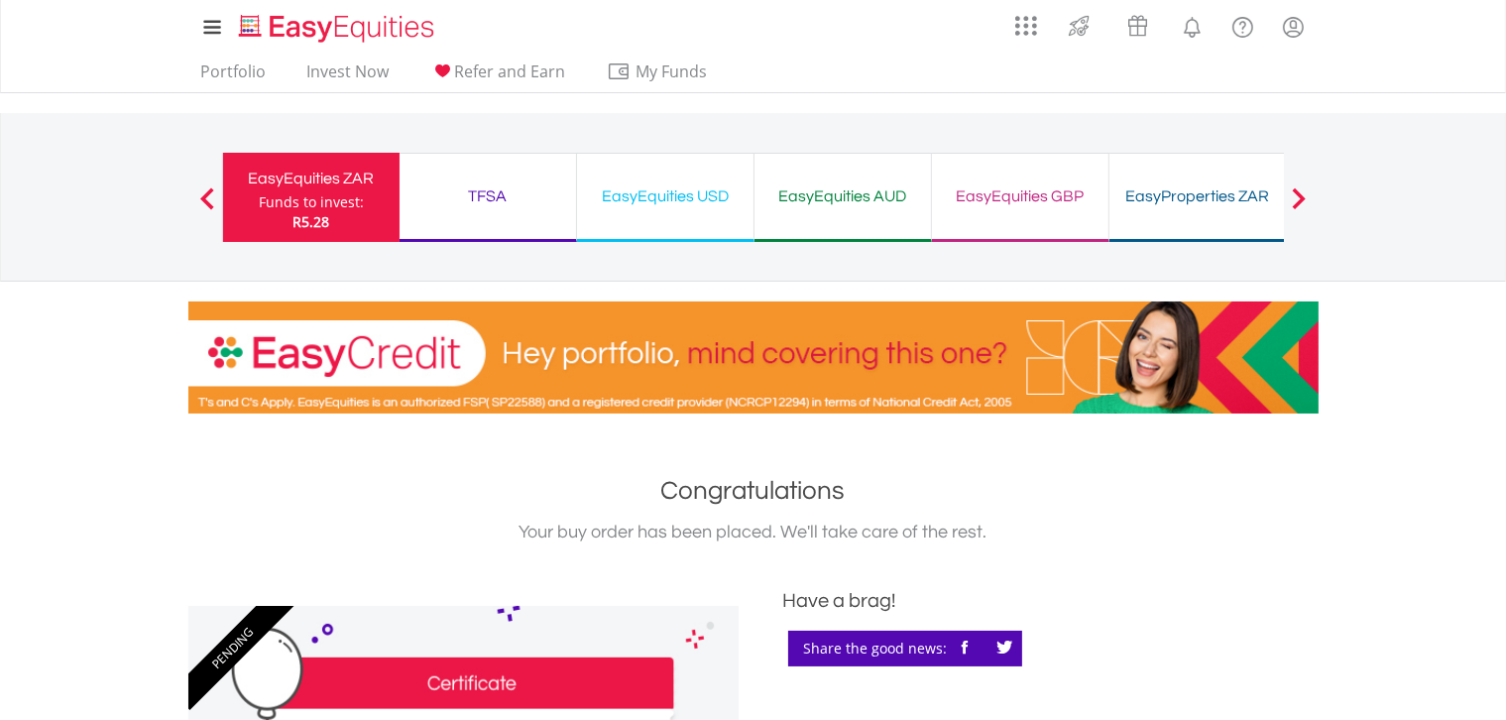
click at [484, 189] on div "TFSA" at bounding box center [487, 196] width 153 height 28
